Goal: Check status: Check status

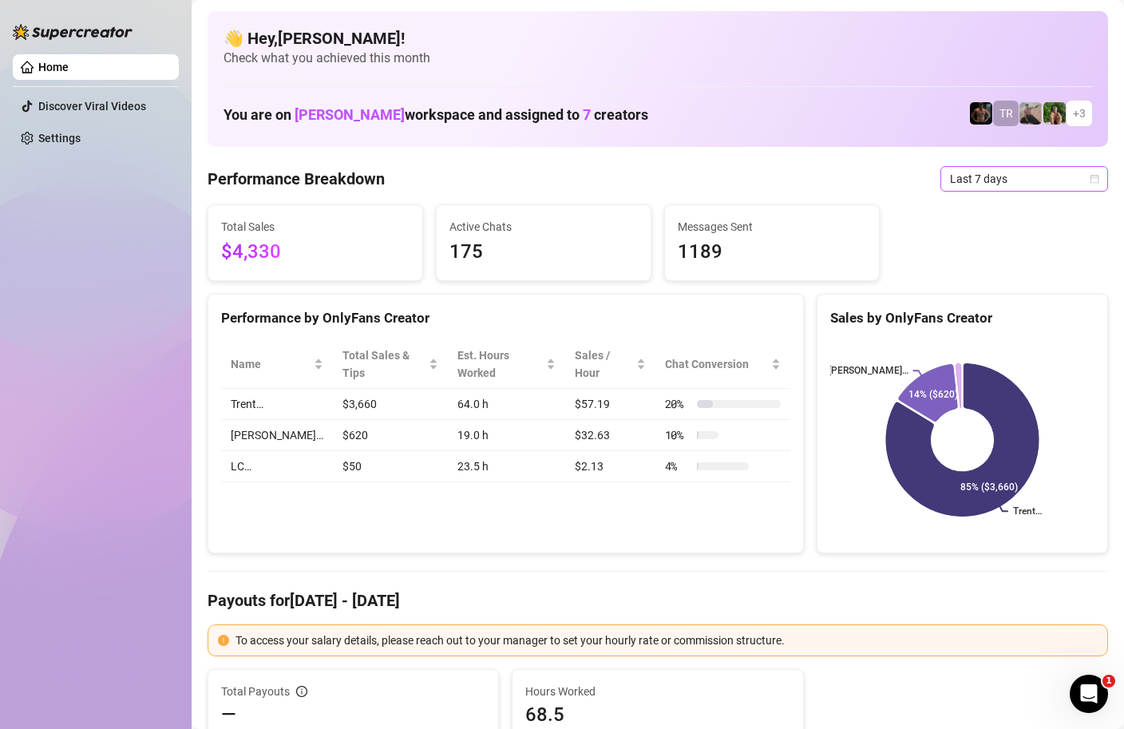
click at [1009, 184] on span "Last 7 days" at bounding box center [1024, 179] width 148 height 24
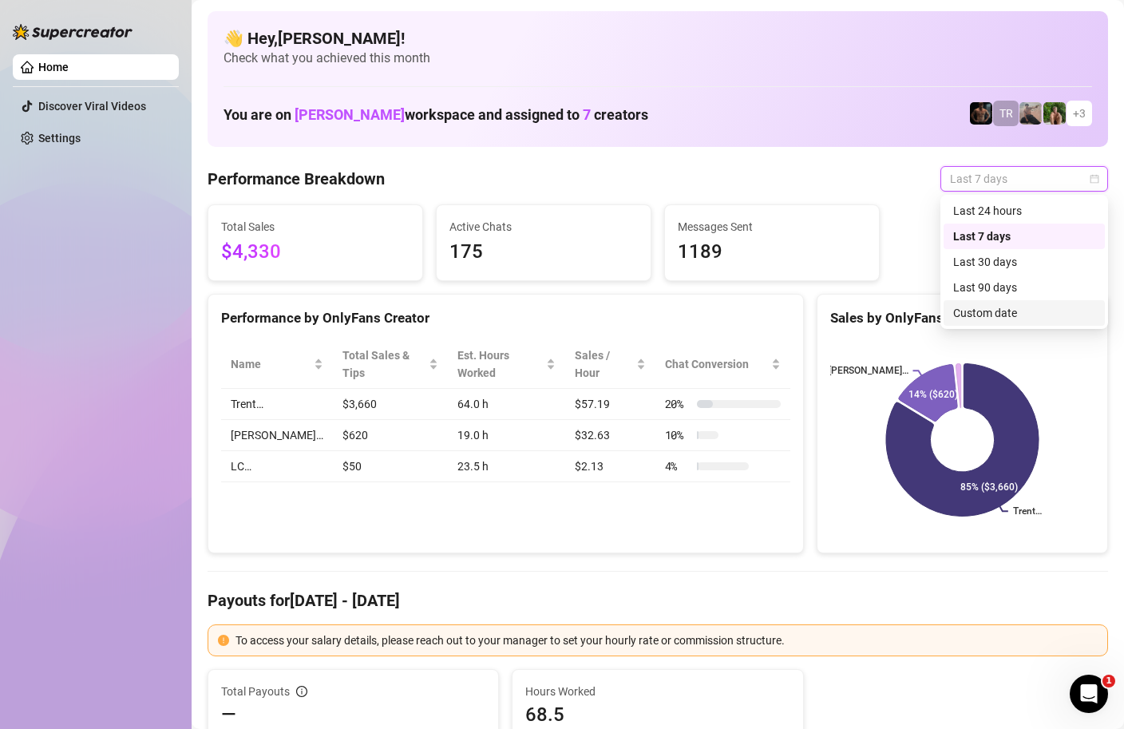
click at [977, 324] on div "Custom date" at bounding box center [1023, 313] width 161 height 26
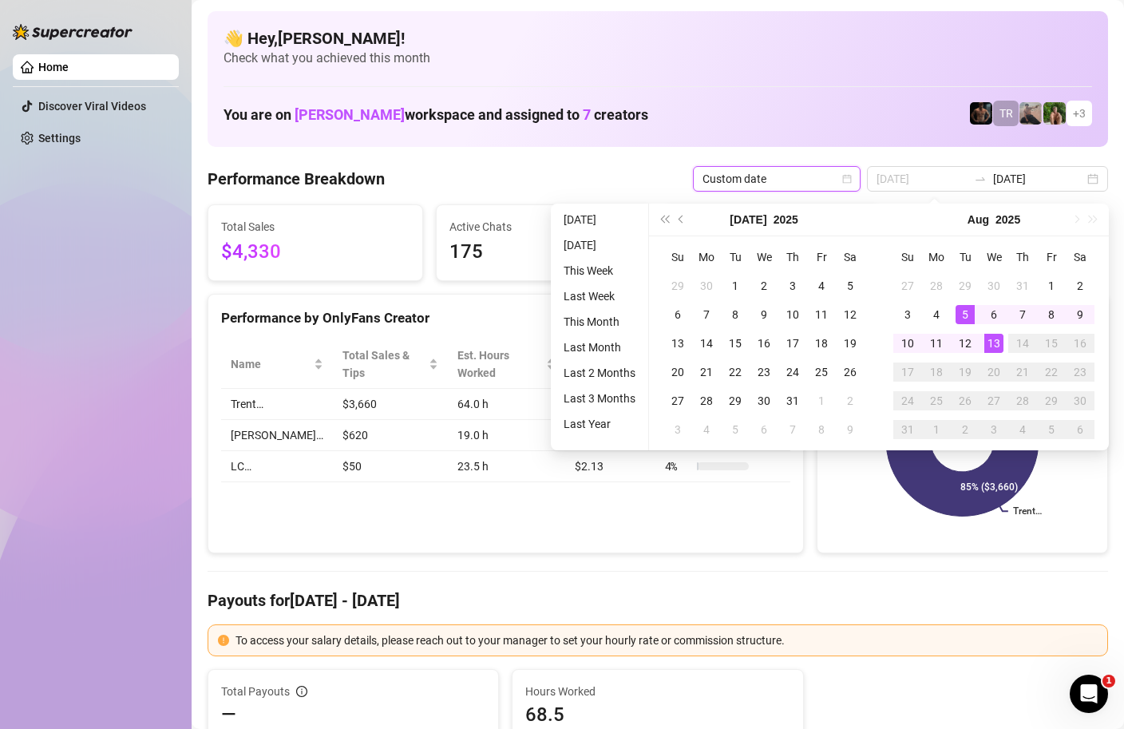
type input "[DATE]"
click at [999, 334] on div "13" at bounding box center [993, 343] width 19 height 19
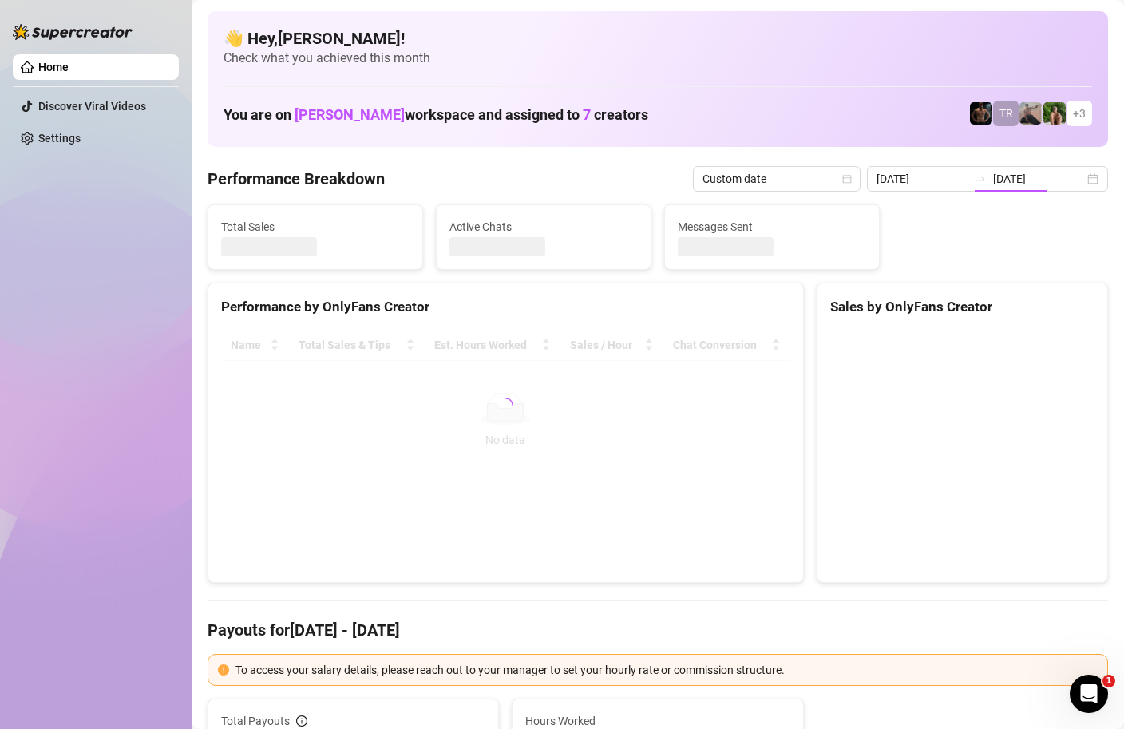
type input "[DATE]"
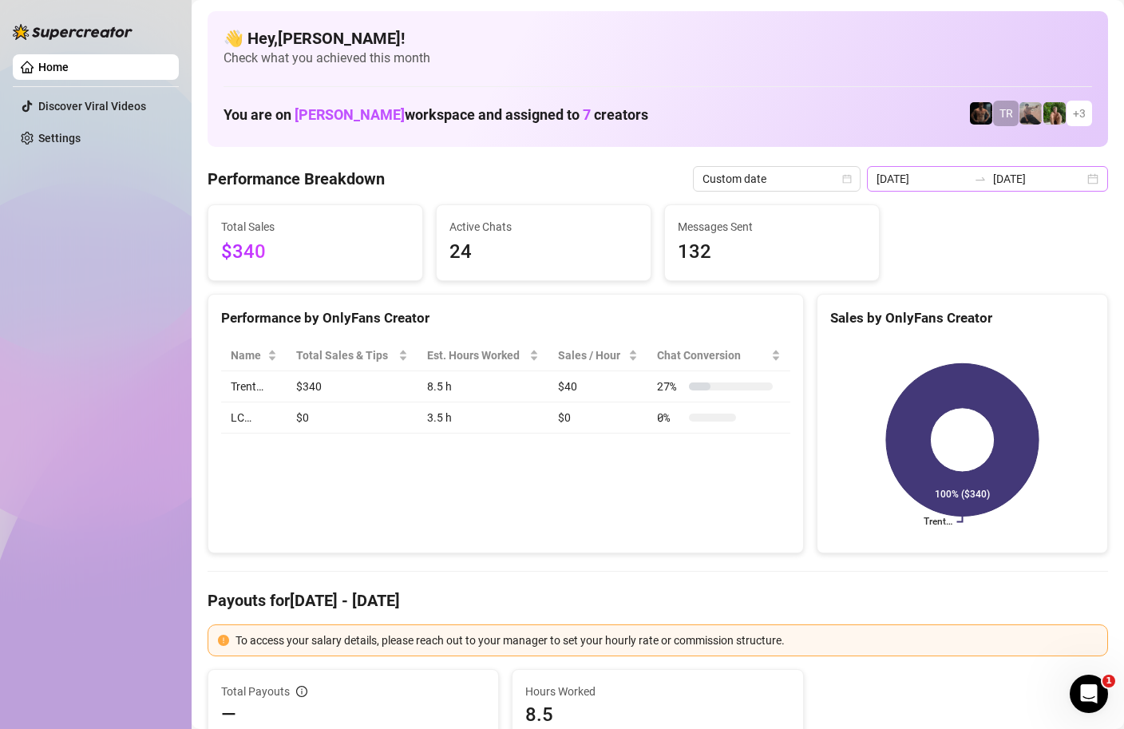
click at [1093, 180] on div "2025-08-13 2025-08-13" at bounding box center [987, 179] width 241 height 26
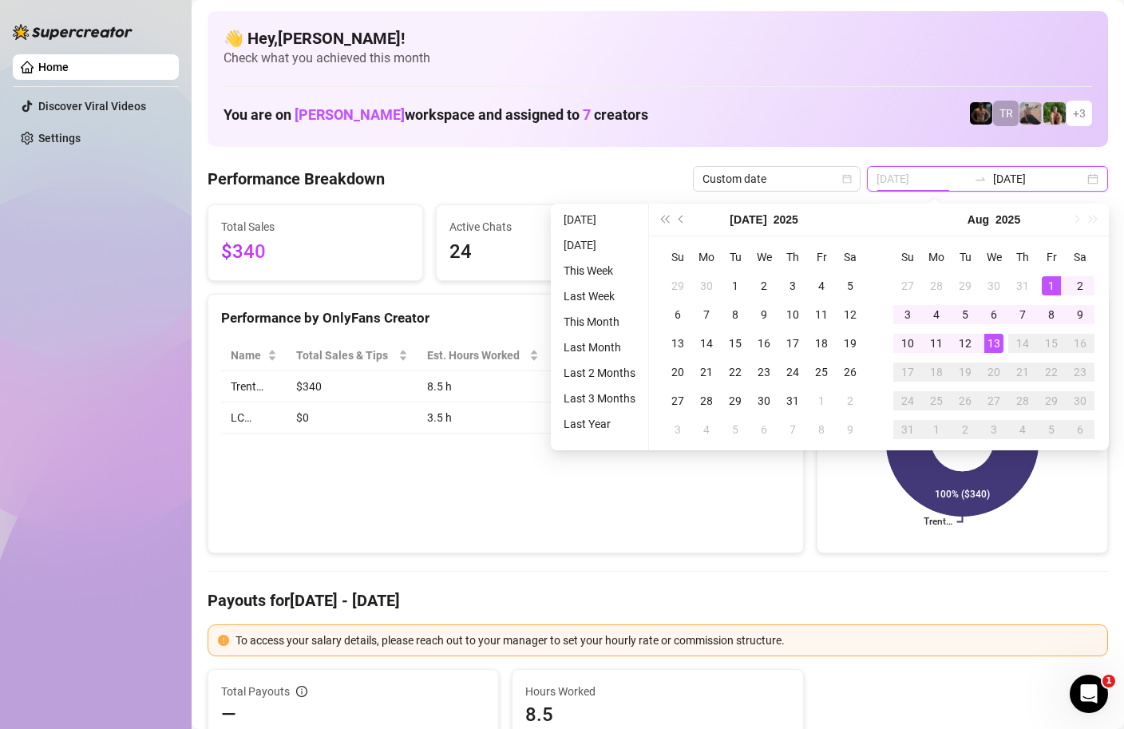
type input "2025-08-01"
click at [1051, 285] on div "1" at bounding box center [1050, 285] width 19 height 19
type input "[DATE]"
click at [991, 346] on div "13" at bounding box center [993, 343] width 19 height 19
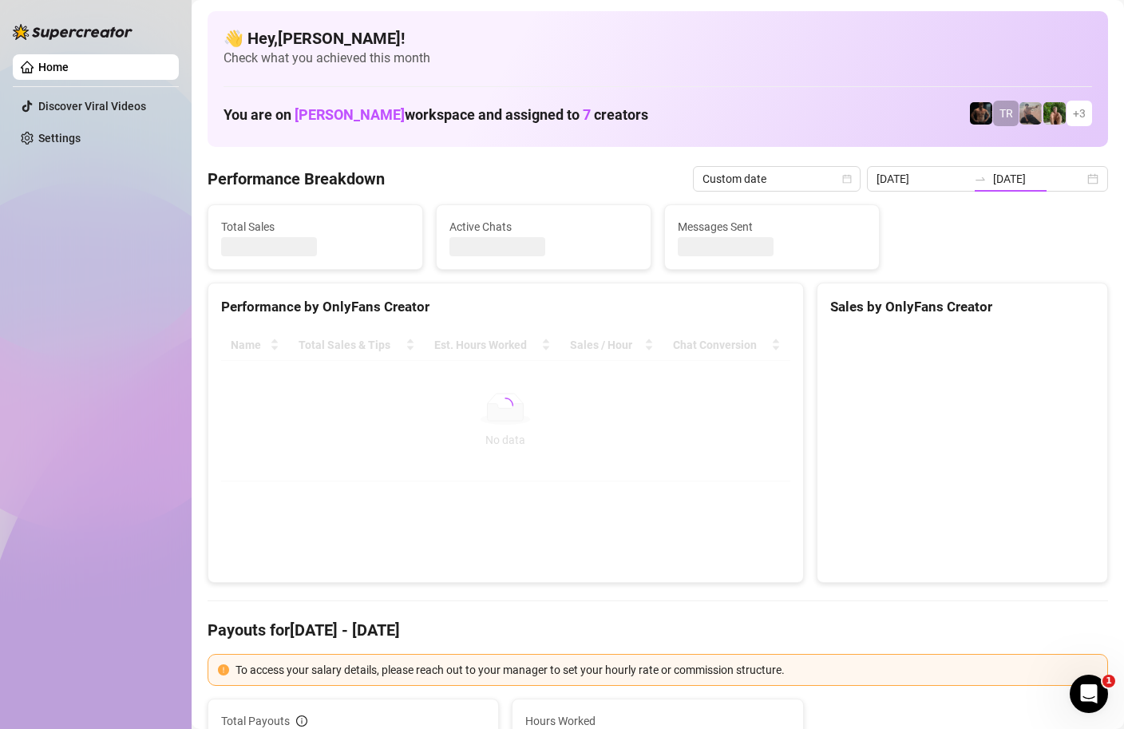
type input "2025-08-01"
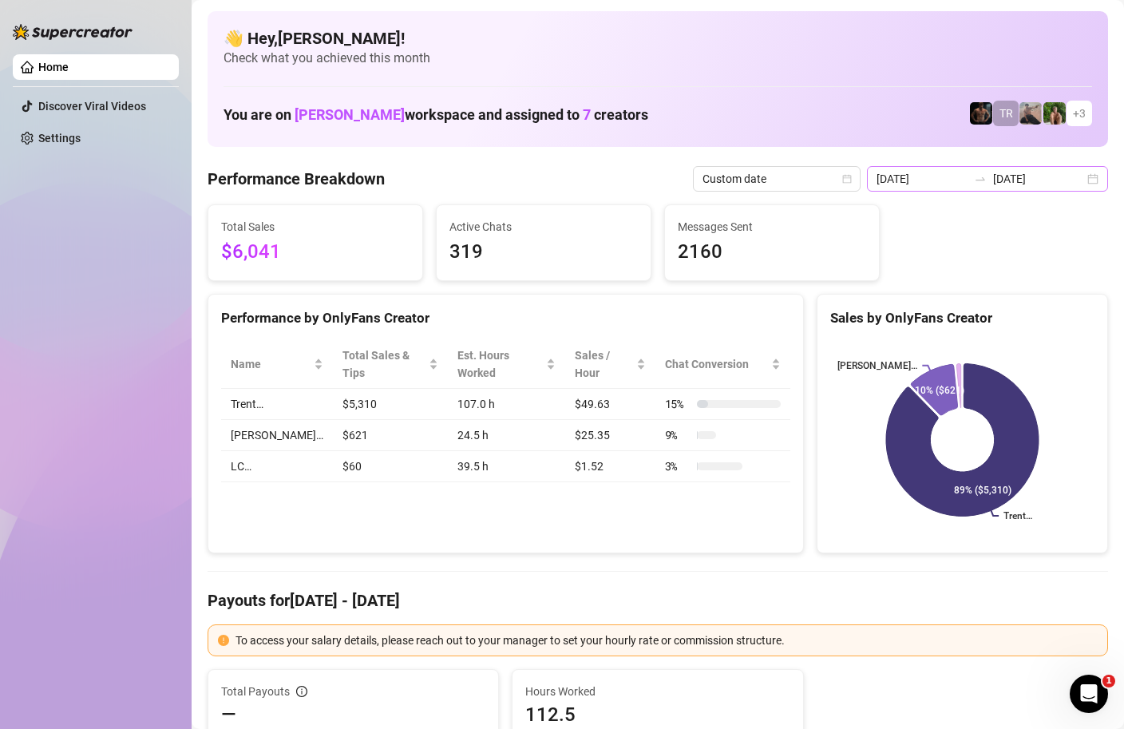
click at [1098, 179] on div "2025-08-01 2025-08-13" at bounding box center [987, 179] width 241 height 26
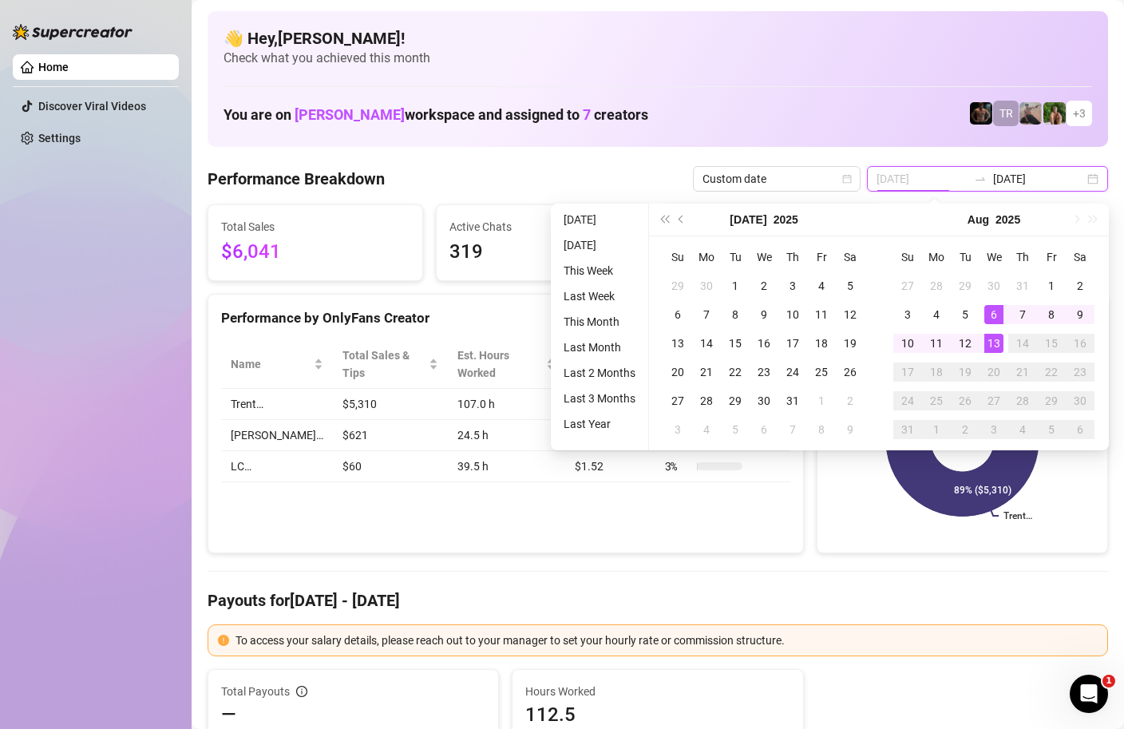
type input "[DATE]"
click at [996, 338] on div "13" at bounding box center [993, 343] width 19 height 19
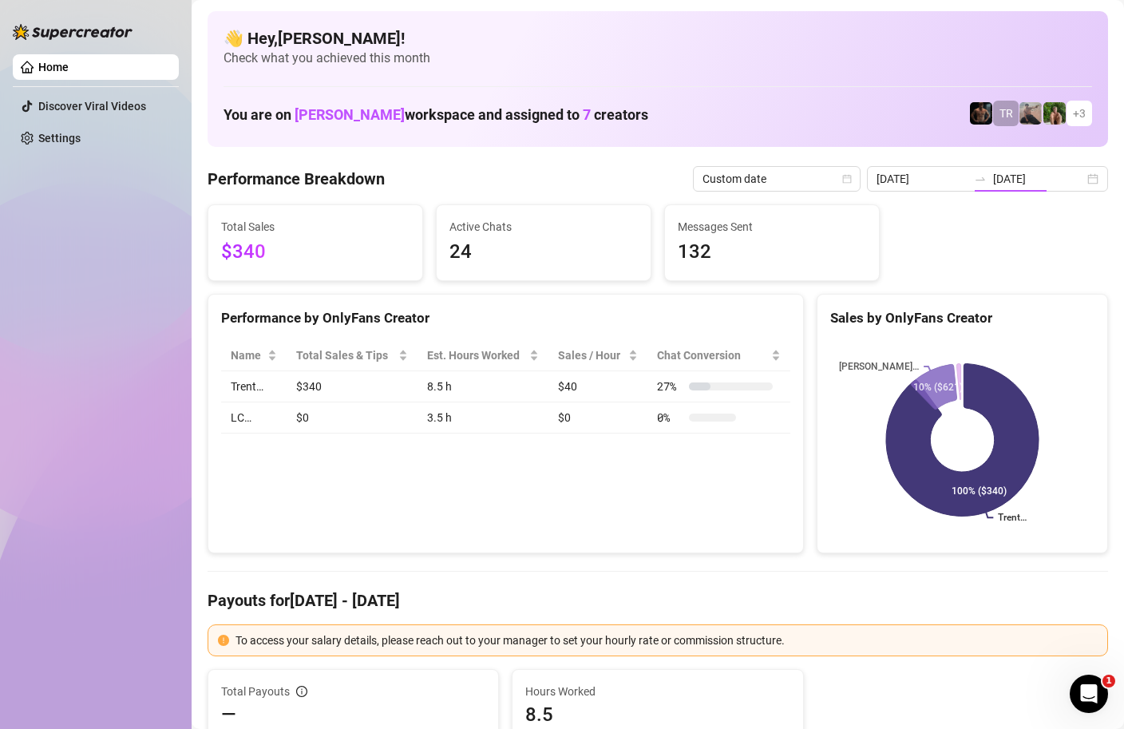
type input "[DATE]"
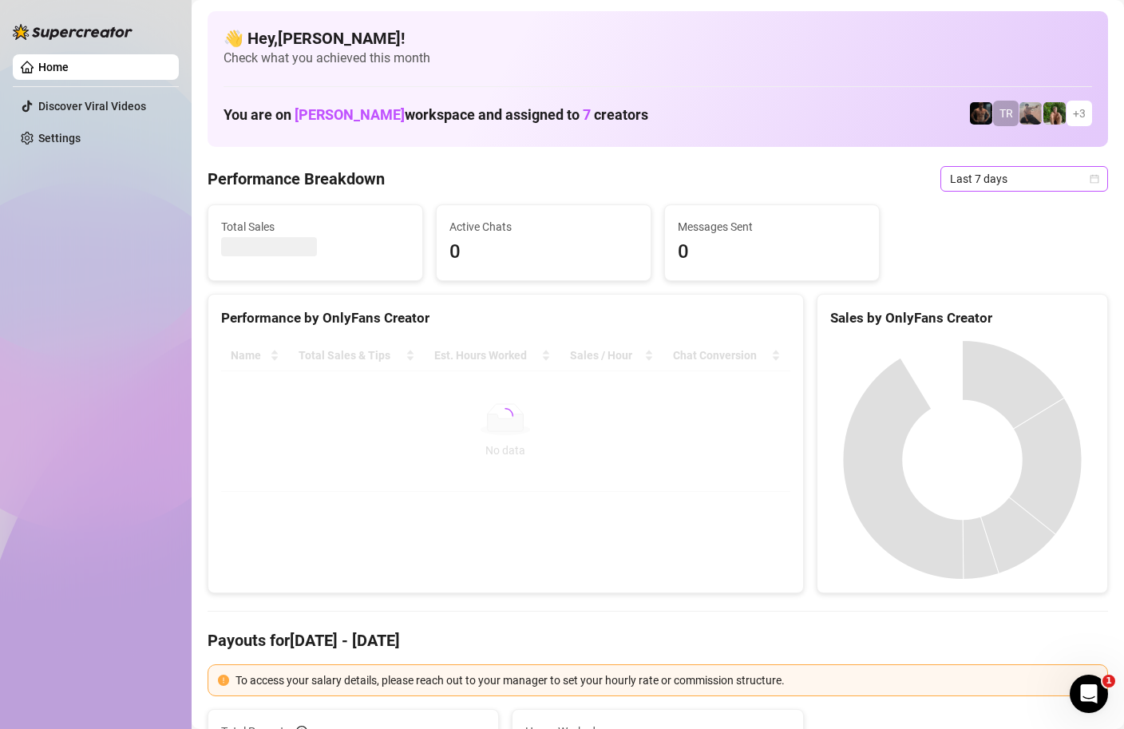
click at [1095, 179] on icon "calendar" at bounding box center [1094, 179] width 10 height 10
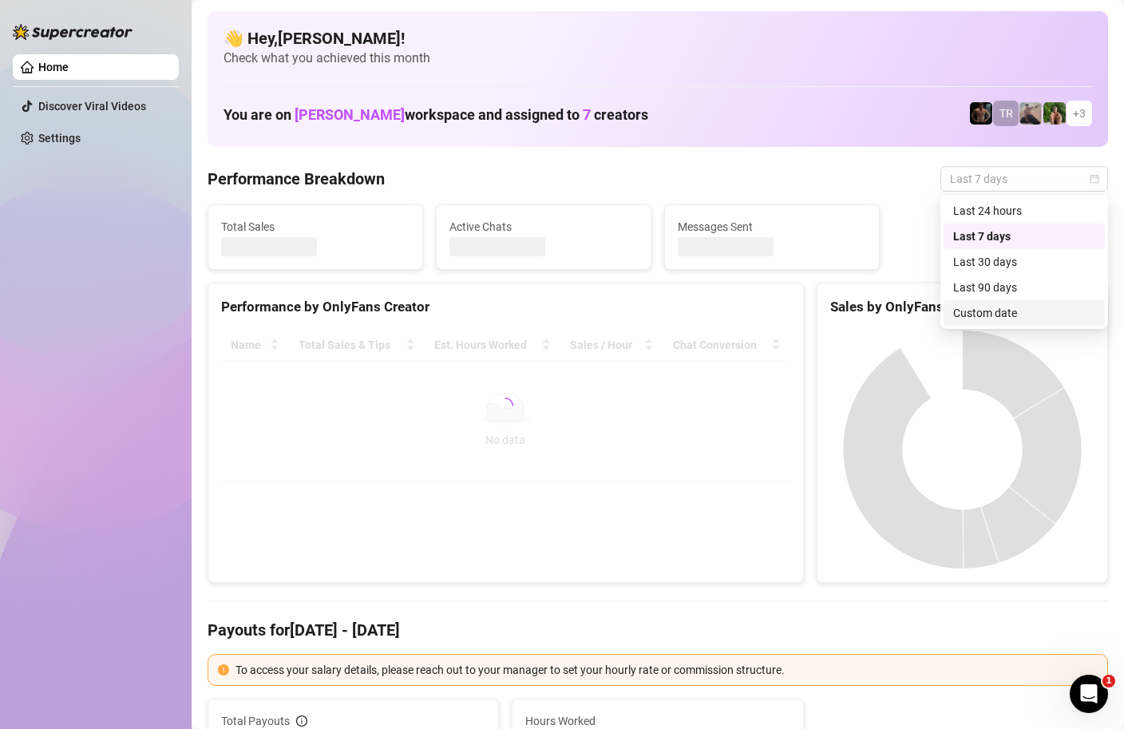
click at [976, 310] on div "Custom date" at bounding box center [1024, 313] width 142 height 18
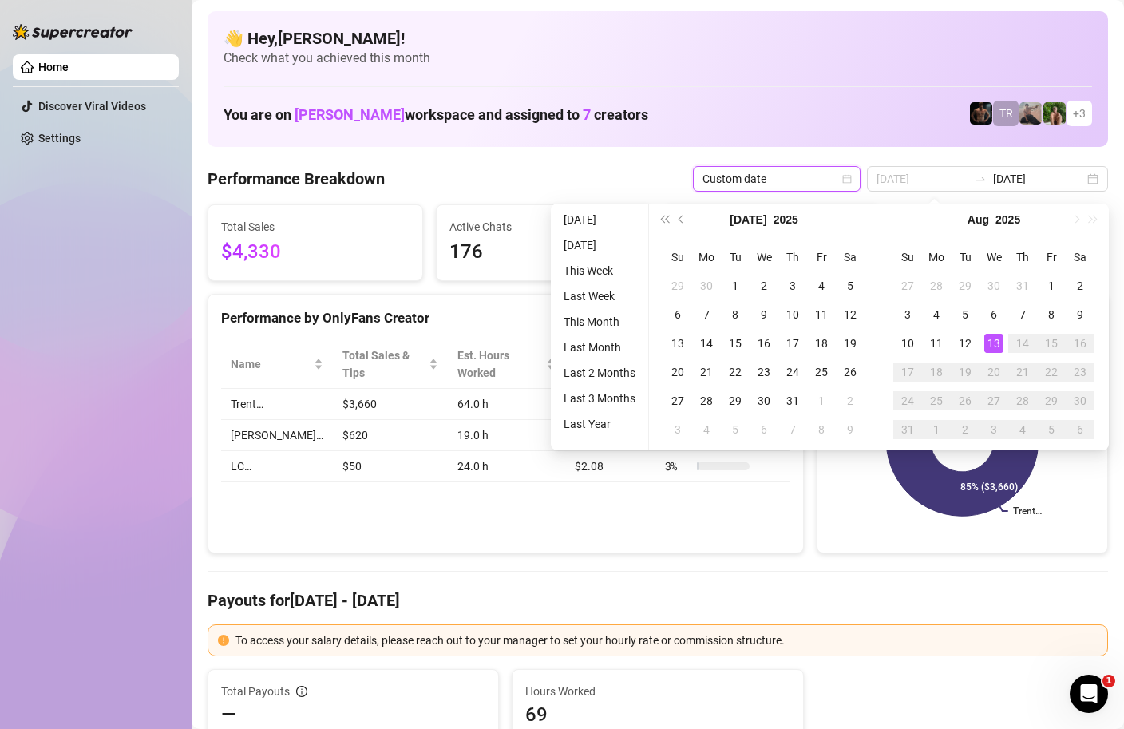
type input "[DATE]"
click at [999, 347] on div "13" at bounding box center [993, 343] width 19 height 19
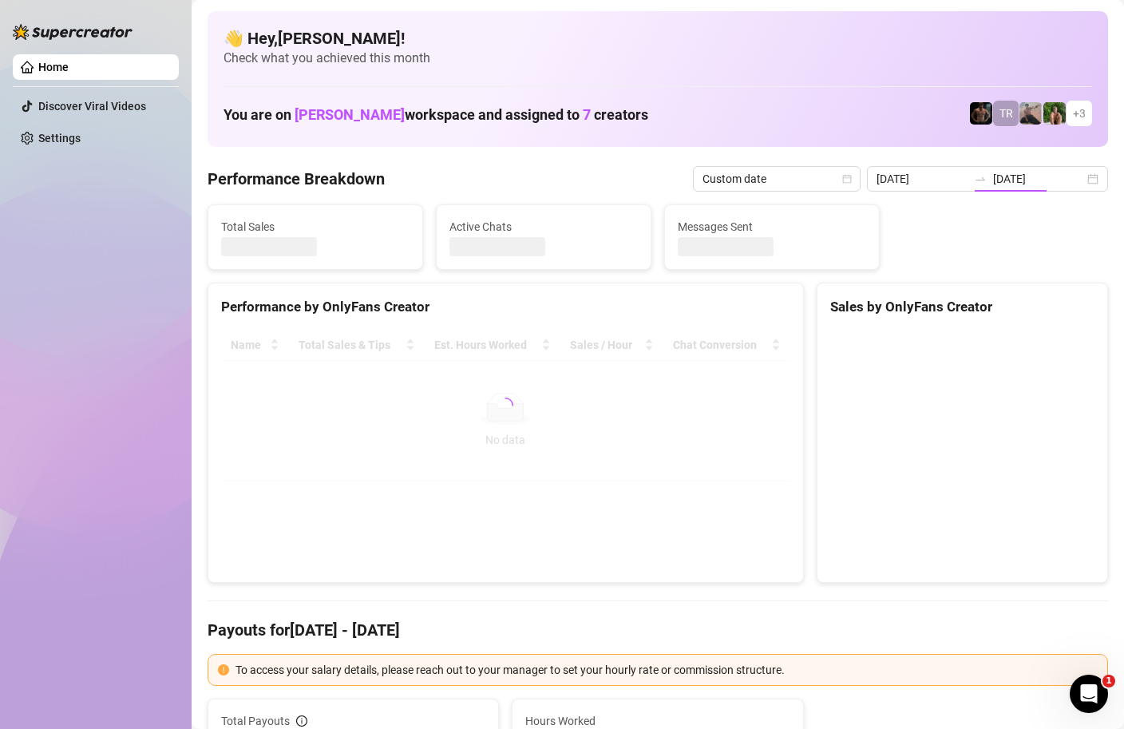
type input "[DATE]"
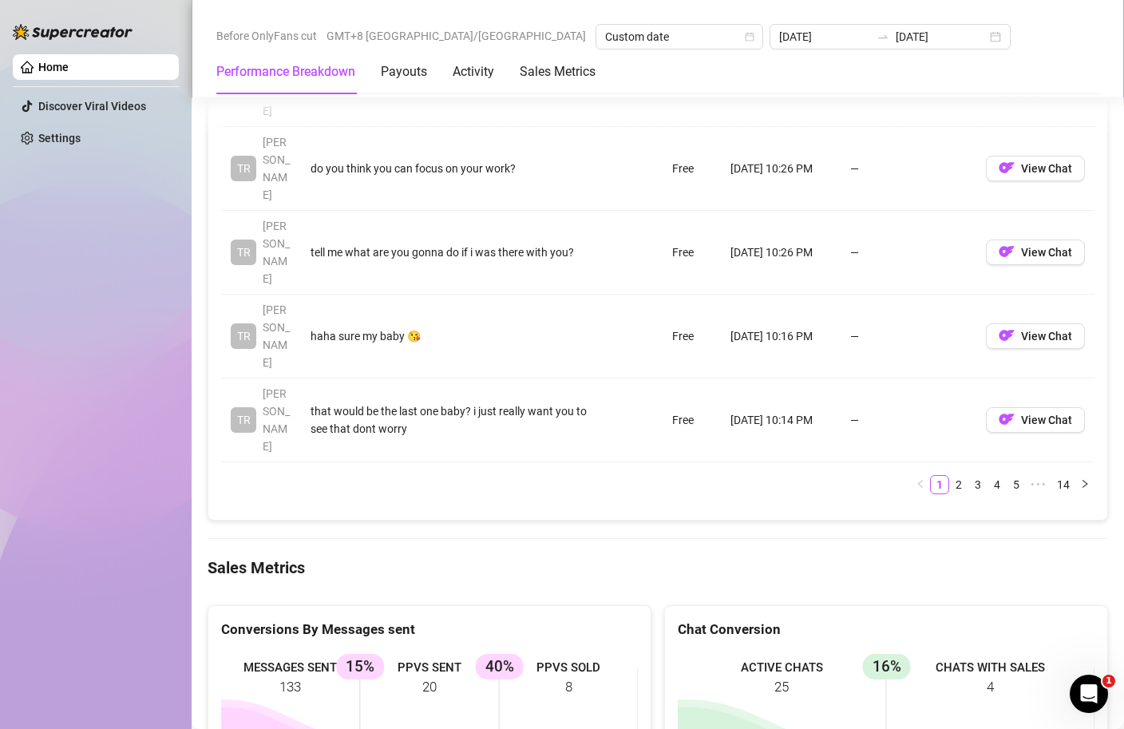
scroll to position [2018, 0]
